Goal: Information Seeking & Learning: Find specific fact

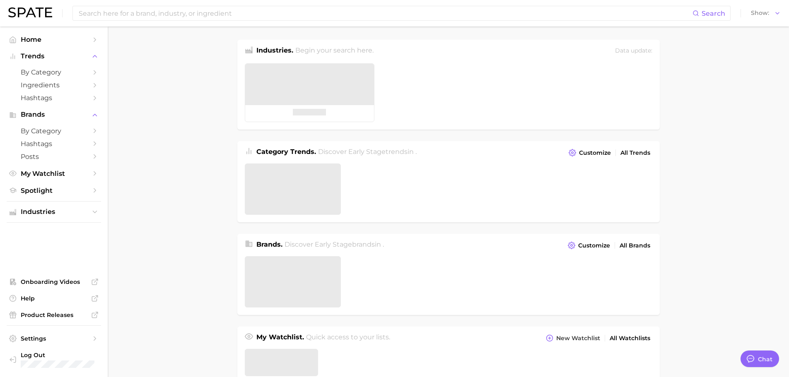
type textarea "x"
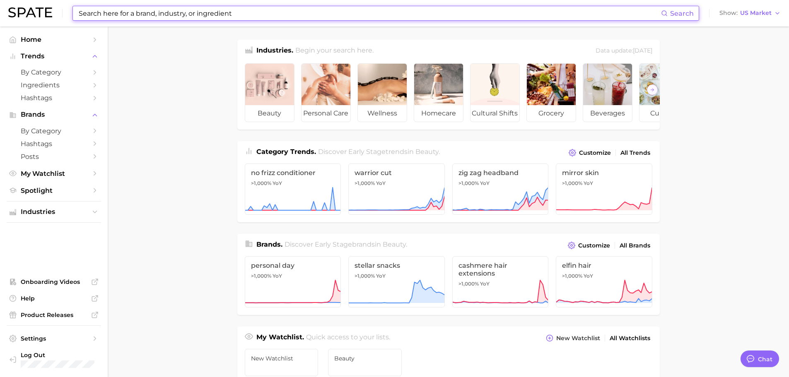
click at [163, 13] on input at bounding box center [369, 13] width 583 height 14
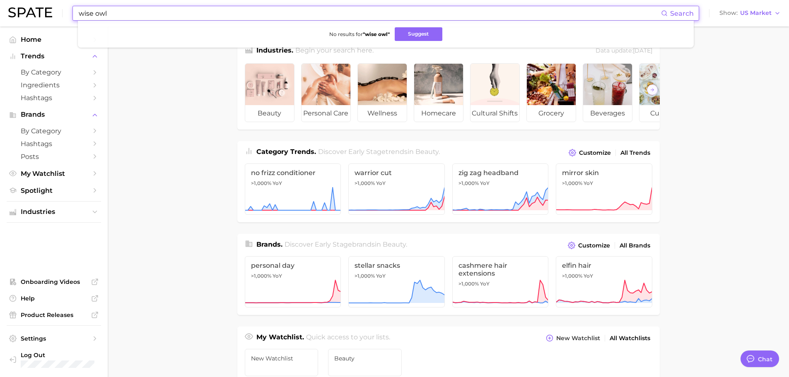
click at [165, 13] on input "wise owl" at bounding box center [369, 13] width 583 height 14
type input "hammock"
